Goal: Book appointment/travel/reservation

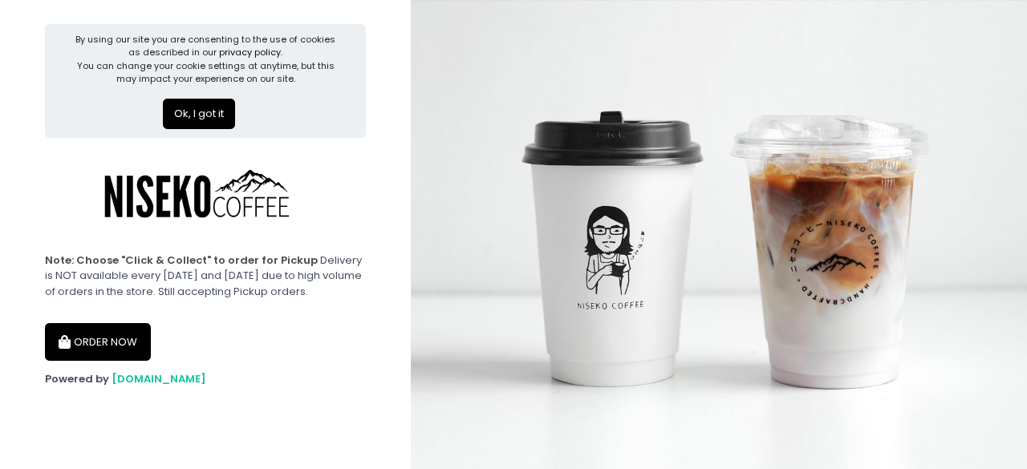
click at [108, 325] on button "ORDER NOW" at bounding box center [98, 342] width 106 height 39
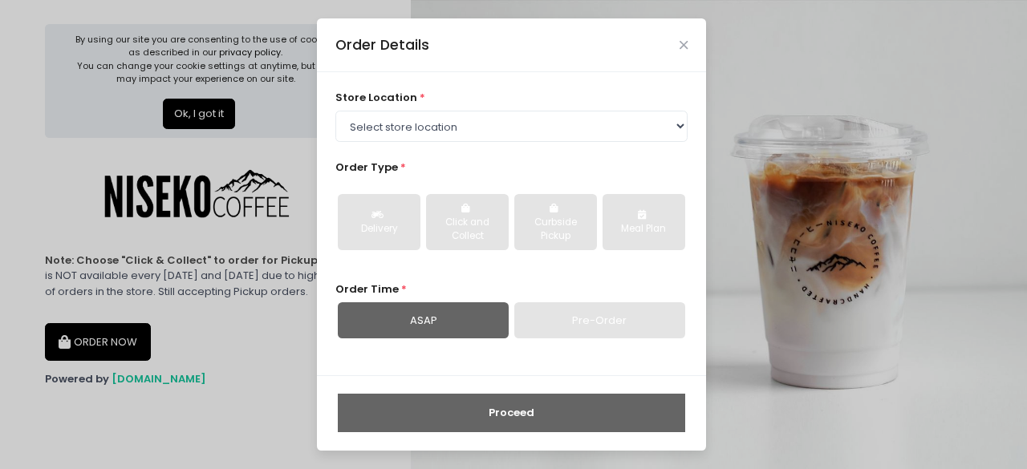
click at [682, 35] on div "Order Details" at bounding box center [511, 44] width 389 height 53
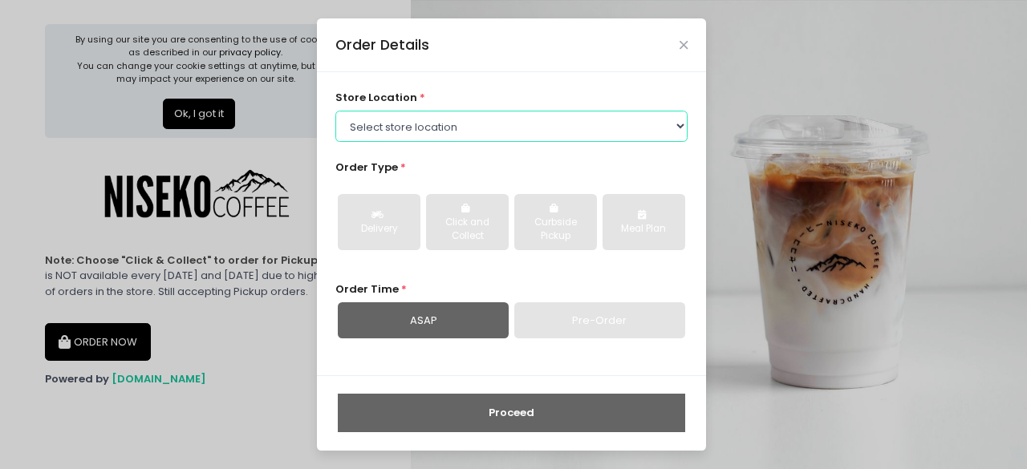
click at [486, 112] on select "Select store location [GEOGRAPHIC_DATA] [GEOGRAPHIC_DATA] Niseko Coffee [GEOGRA…" at bounding box center [511, 126] width 353 height 30
select select "65e94dc6e1872abe6e6d780e"
click at [335, 111] on select "Select store location [GEOGRAPHIC_DATA] [GEOGRAPHIC_DATA] Niseko Coffee [GEOGRA…" at bounding box center [511, 126] width 353 height 30
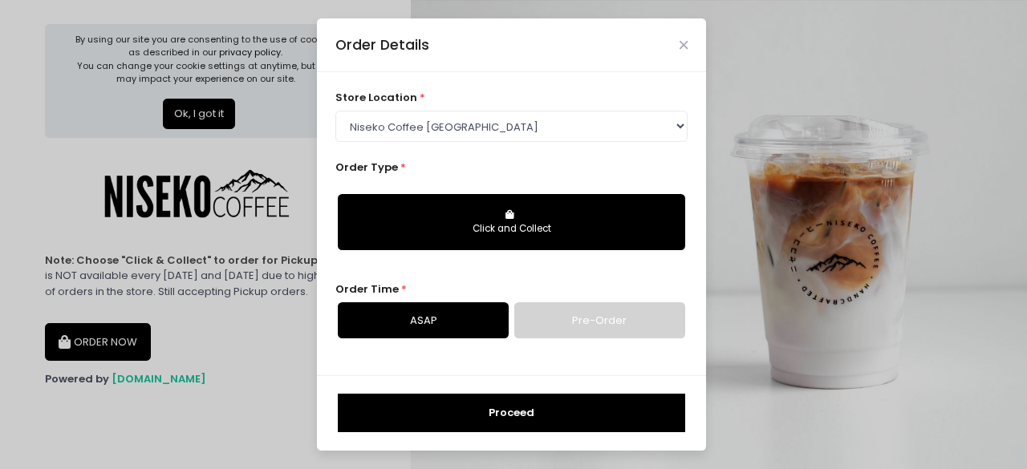
click at [547, 335] on link "Pre-Order" at bounding box center [599, 320] width 171 height 37
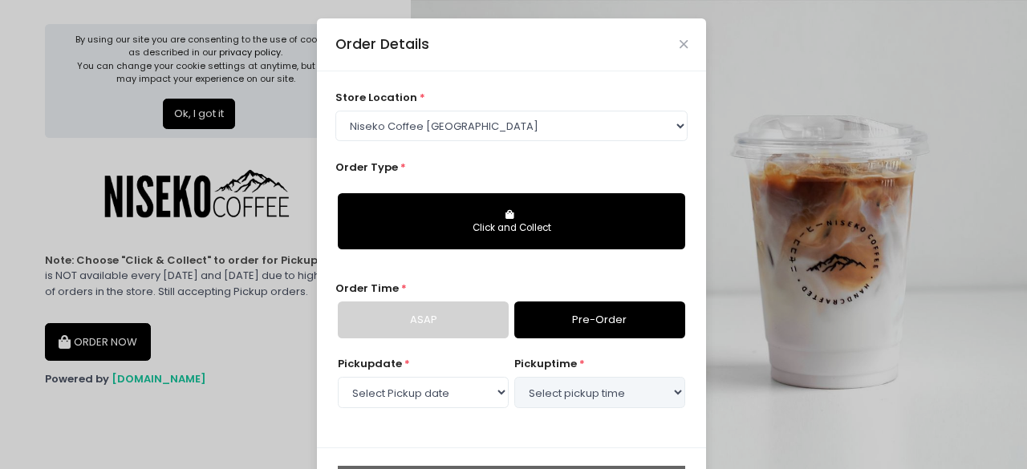
select select "[DATE]"
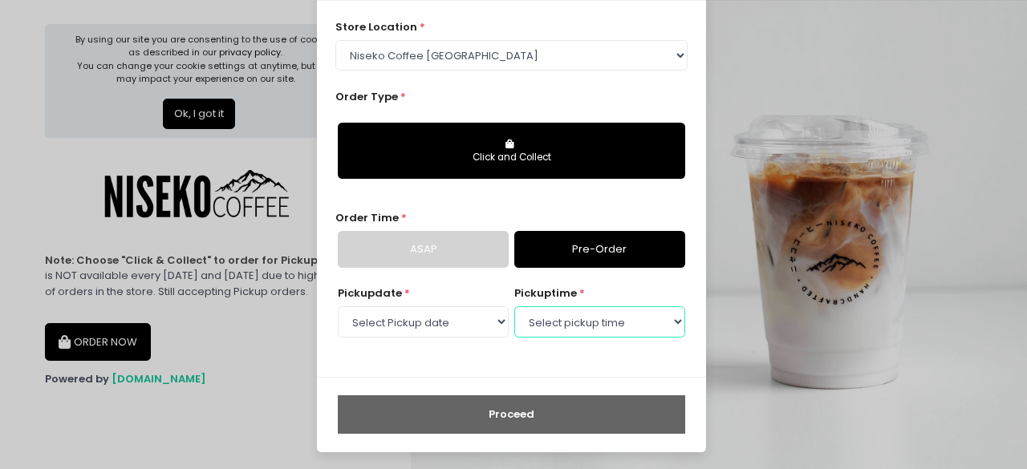
click at [550, 333] on select "Select pickup time 02:00 PM - 02:30 PM 02:30 PM - 03:00 PM 03:00 PM - 03:30 PM …" at bounding box center [599, 321] width 171 height 30
select select "19:30"
click at [514, 306] on select "Select pickup time 02:00 PM - 02:30 PM 02:30 PM - 03:00 PM 03:00 PM - 03:30 PM …" at bounding box center [599, 321] width 171 height 30
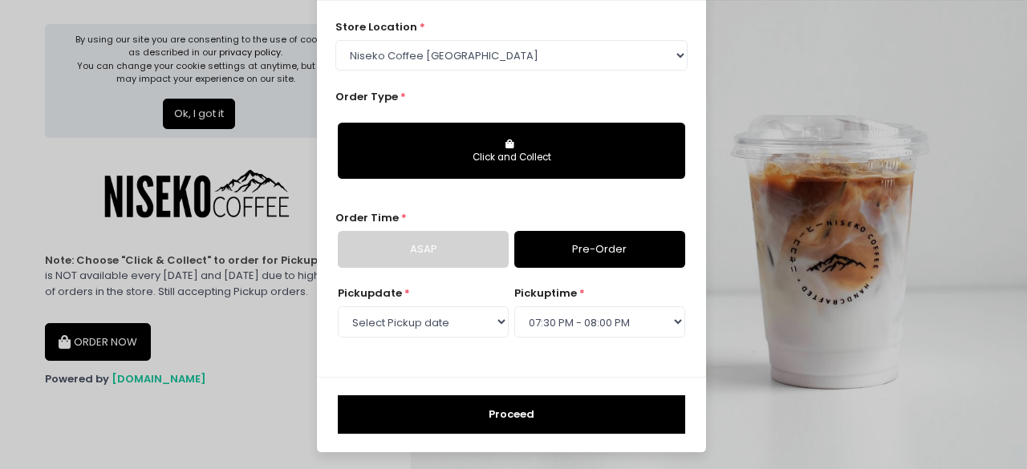
click at [534, 408] on button "Proceed" at bounding box center [511, 415] width 347 height 39
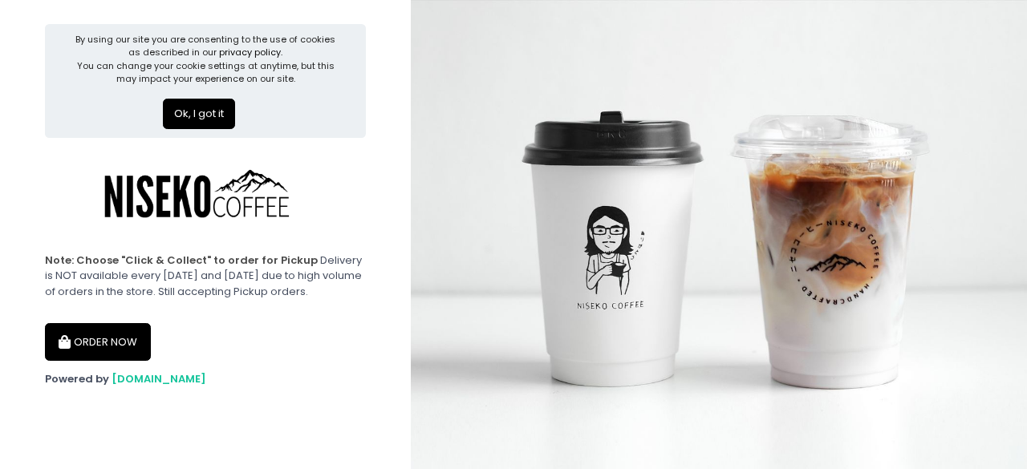
click at [103, 325] on button "ORDER NOW" at bounding box center [98, 342] width 106 height 39
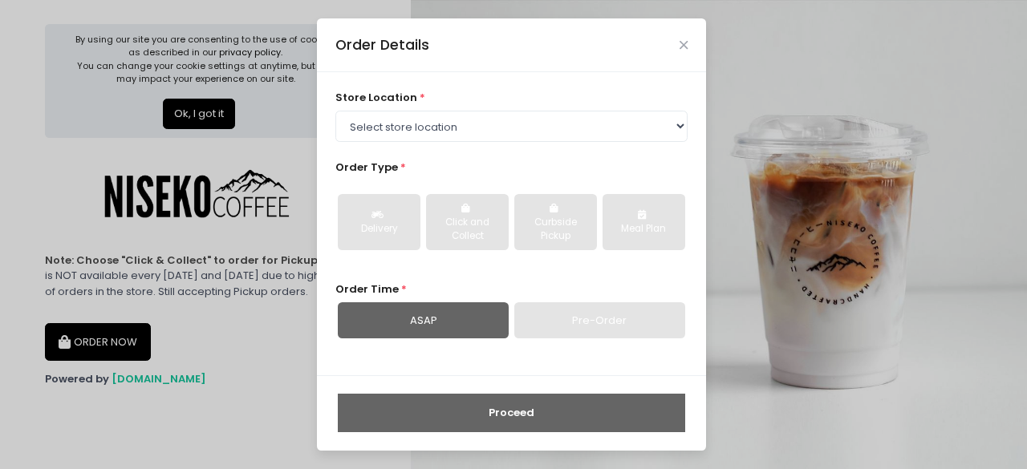
click at [584, 327] on div "Pre-Order" at bounding box center [599, 320] width 171 height 37
click at [492, 107] on div "store location * Select store location [GEOGRAPHIC_DATA] [GEOGRAPHIC_DATA] [GEO…" at bounding box center [511, 115] width 353 height 51
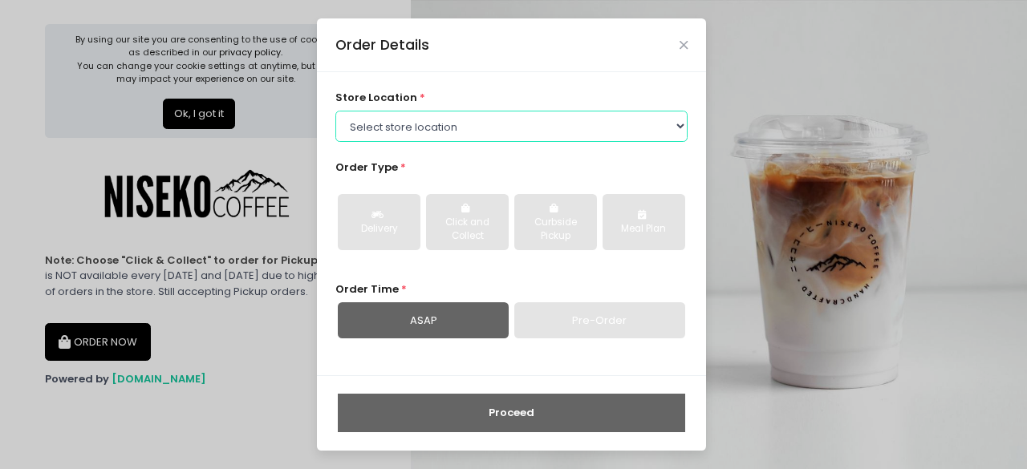
drag, startPoint x: 492, startPoint y: 117, endPoint x: 488, endPoint y: 129, distance: 12.7
click at [492, 117] on select "Select store location [GEOGRAPHIC_DATA] [GEOGRAPHIC_DATA] Niseko Coffee [GEOGRA…" at bounding box center [511, 126] width 353 height 30
select select "65e94dc6e1872abe6e6d780e"
click at [335, 111] on select "Select store location [GEOGRAPHIC_DATA] [GEOGRAPHIC_DATA] Niseko Coffee [GEOGRA…" at bounding box center [511, 126] width 353 height 30
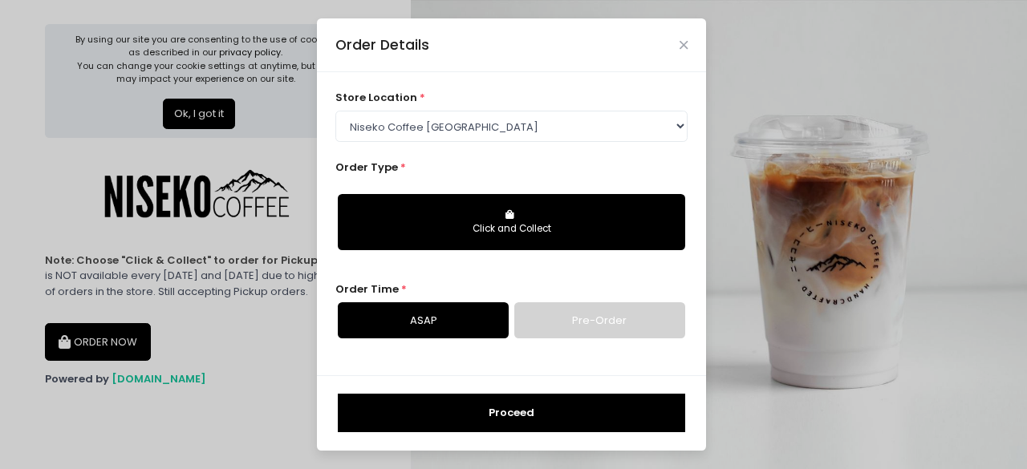
click at [575, 324] on link "Pre-Order" at bounding box center [599, 320] width 171 height 37
select select "[DATE]"
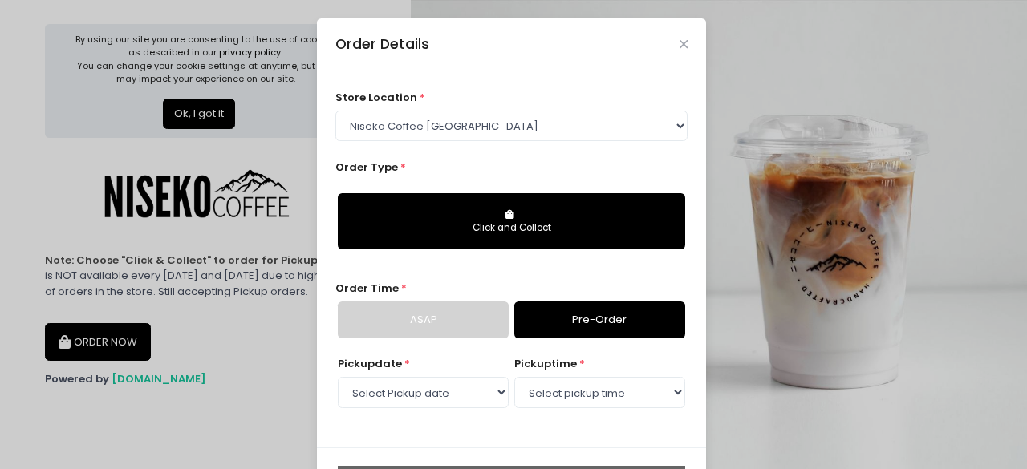
scroll to position [53, 0]
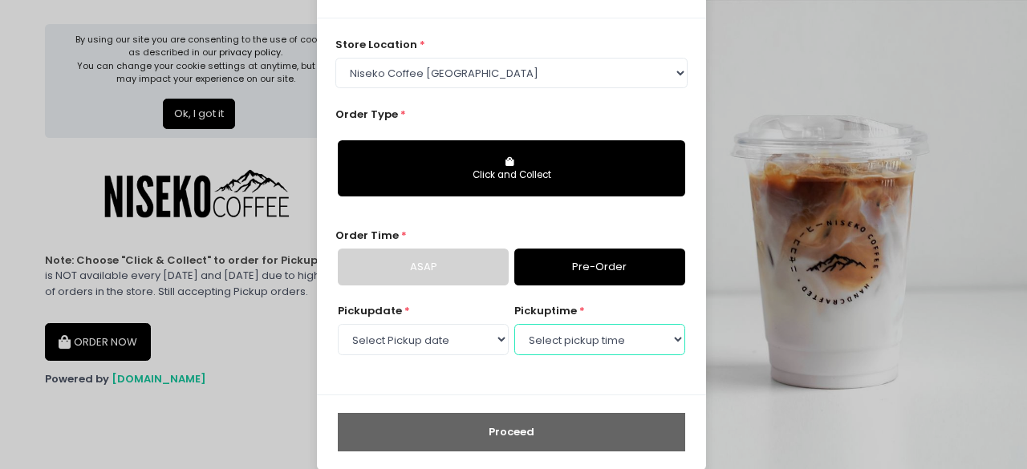
click at [590, 338] on select "Select pickup time 02:00 PM - 02:30 PM 02:30 PM - 03:00 PM 03:00 PM - 03:30 PM …" at bounding box center [599, 339] width 171 height 30
drag, startPoint x: 595, startPoint y: 317, endPoint x: 592, endPoint y: 339, distance: 22.7
click at [595, 318] on div "pickup time * Select pickup time 02:00 PM - 02:30 PM 02:30 PM - 03:00 PM 03:00 …" at bounding box center [599, 330] width 171 height 55
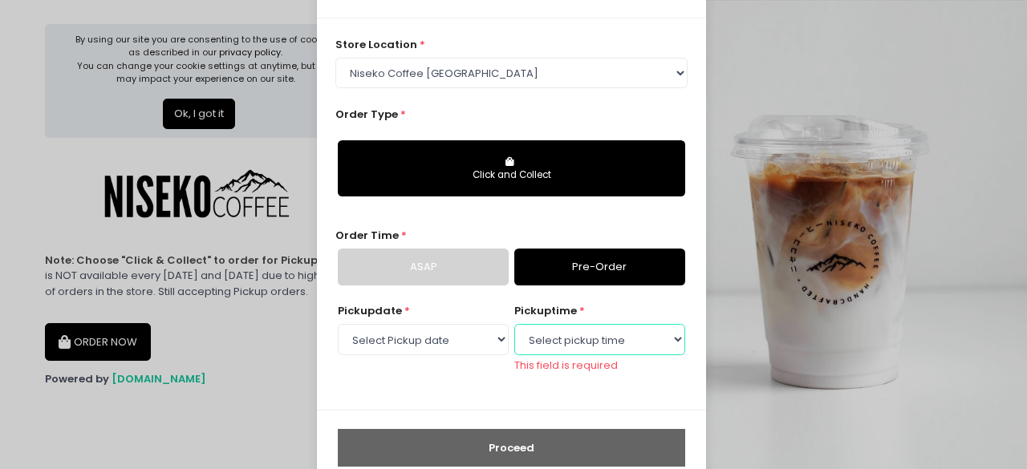
click at [592, 343] on select "Select pickup time 02:00 PM - 02:30 PM 02:30 PM - 03:00 PM 03:00 PM - 03:30 PM …" at bounding box center [599, 339] width 171 height 30
select select "19:30"
click at [514, 324] on select "Select pickup time 02:00 PM - 02:30 PM 02:30 PM - 03:00 PM 03:00 PM - 03:30 PM …" at bounding box center [599, 339] width 171 height 30
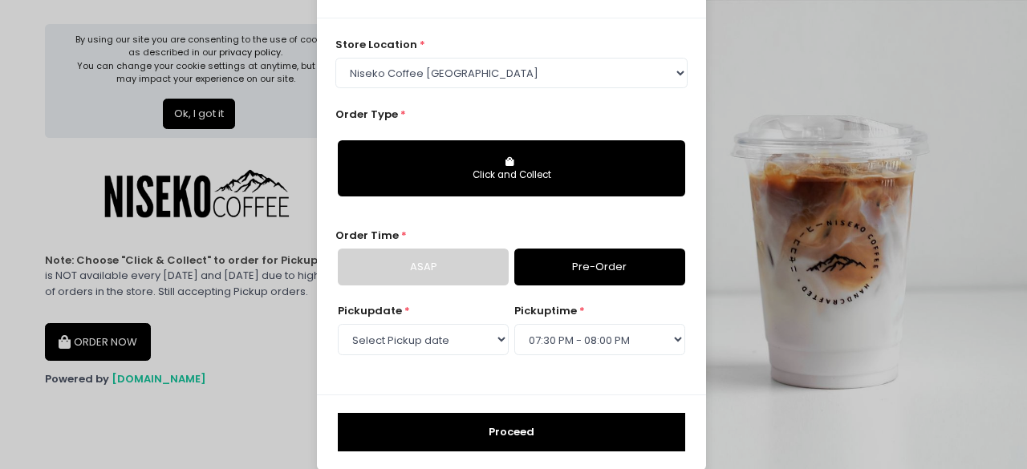
click at [574, 420] on button "Proceed" at bounding box center [511, 432] width 347 height 39
